Goal: Navigation & Orientation: Go to known website

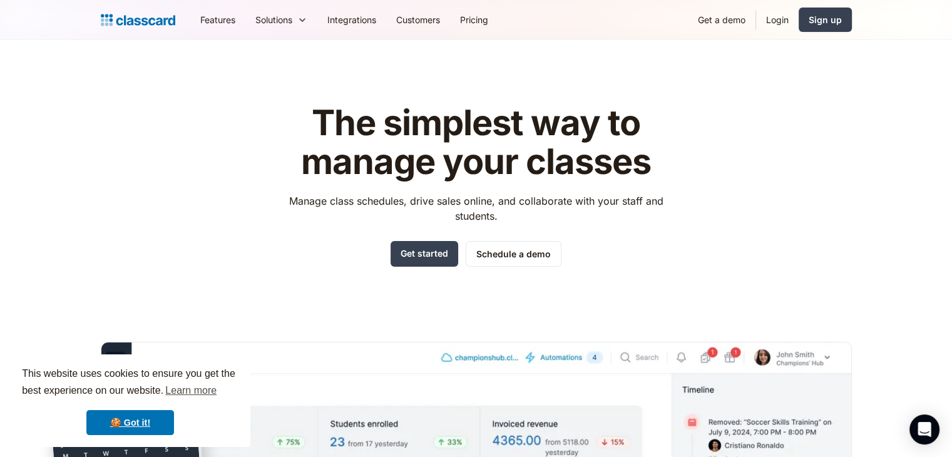
click at [711, 53] on header "The simplest way to manage your classes Manage class schedules, drive sales onl…" at bounding box center [476, 356] width 952 height 633
click at [786, 12] on link "Login" at bounding box center [777, 20] width 43 height 28
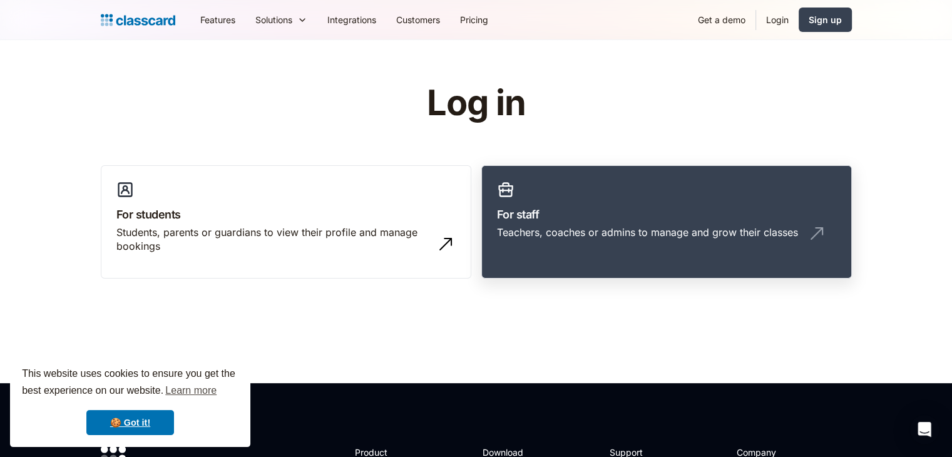
click at [675, 198] on link "For staff Teachers, coaches or admins to manage and grow their classes" at bounding box center [666, 222] width 371 height 114
